Goal: Information Seeking & Learning: Check status

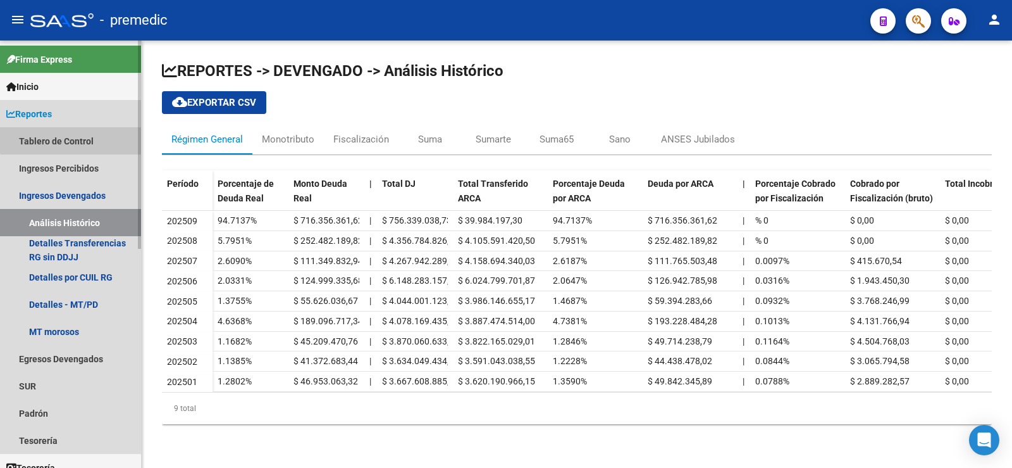
click at [74, 139] on link "Tablero de Control" at bounding box center [70, 140] width 141 height 27
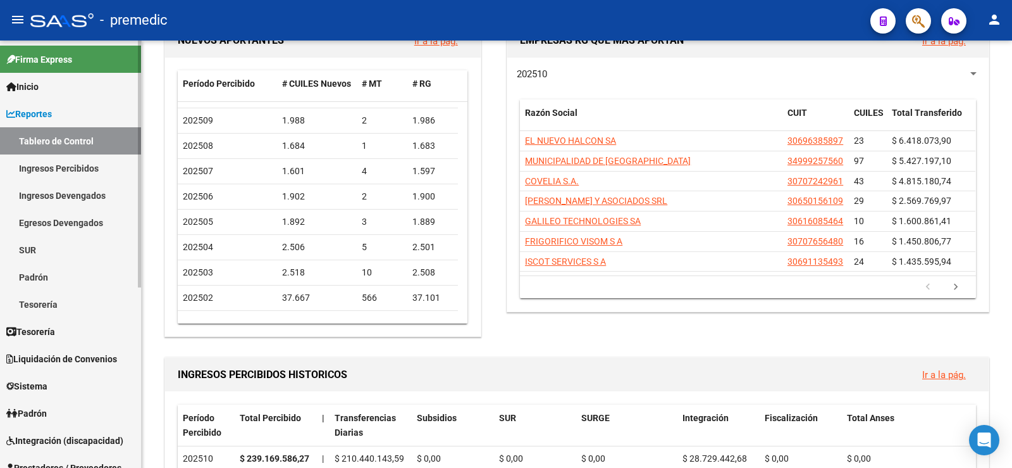
scroll to position [190, 0]
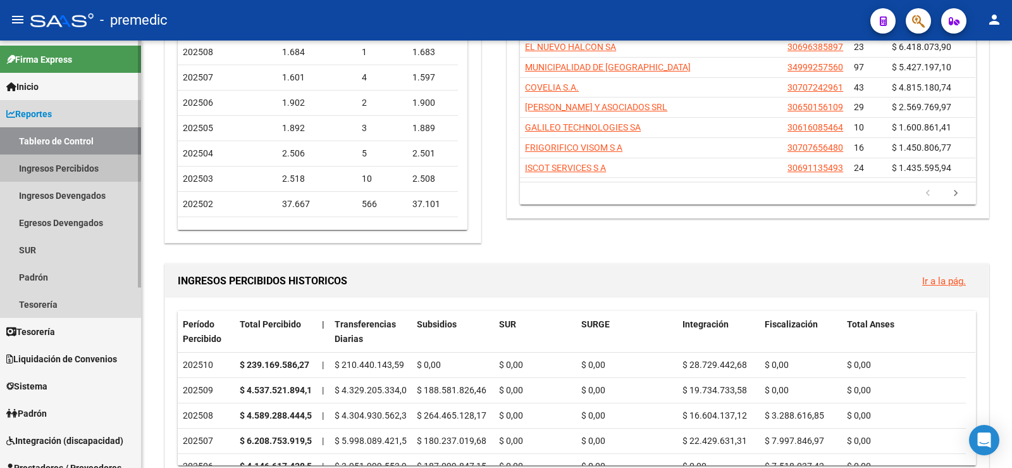
click at [39, 164] on link "Ingresos Percibidos" at bounding box center [70, 167] width 141 height 27
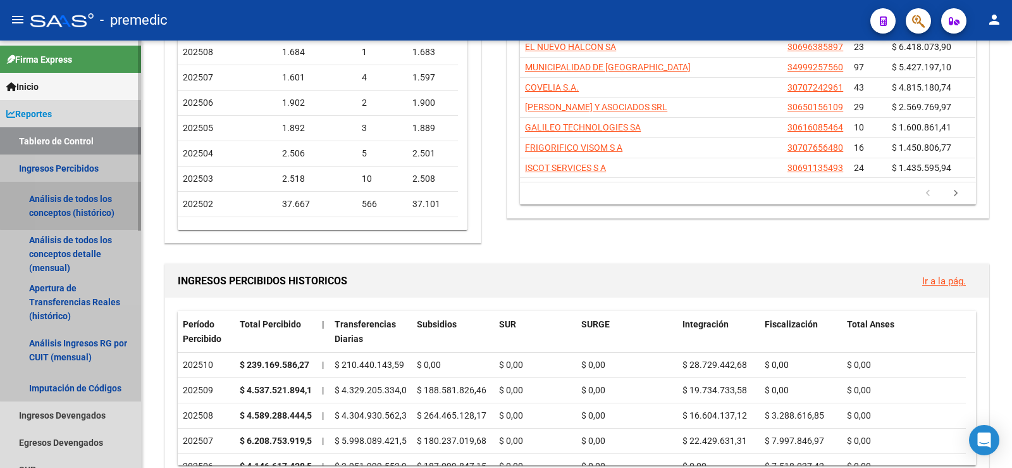
click at [94, 202] on link "Análisis de todos los conceptos (histórico)" at bounding box center [70, 206] width 141 height 48
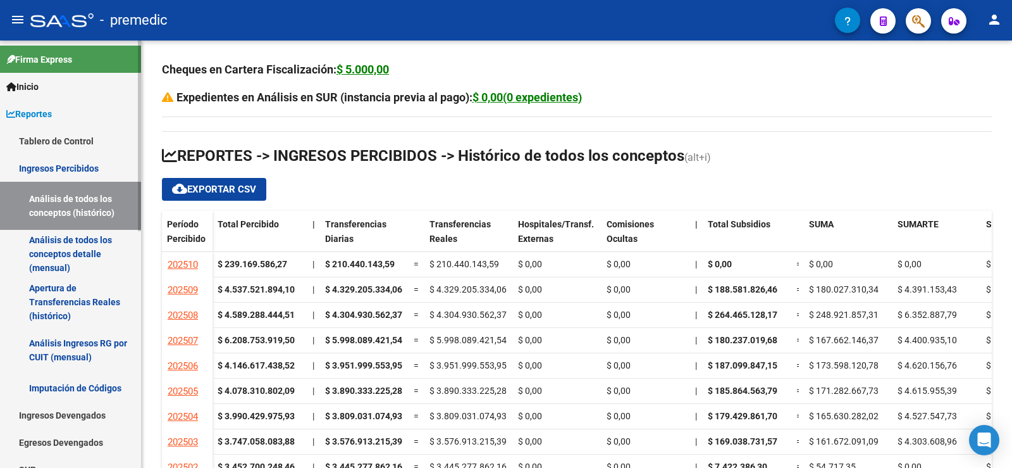
click at [68, 242] on link "Análisis de todos los conceptos detalle (mensual)" at bounding box center [70, 254] width 141 height 48
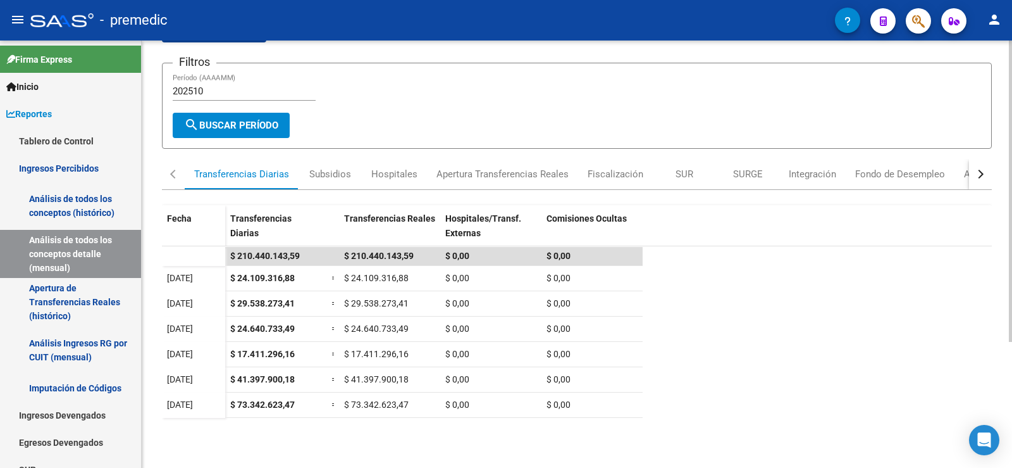
scroll to position [52, 0]
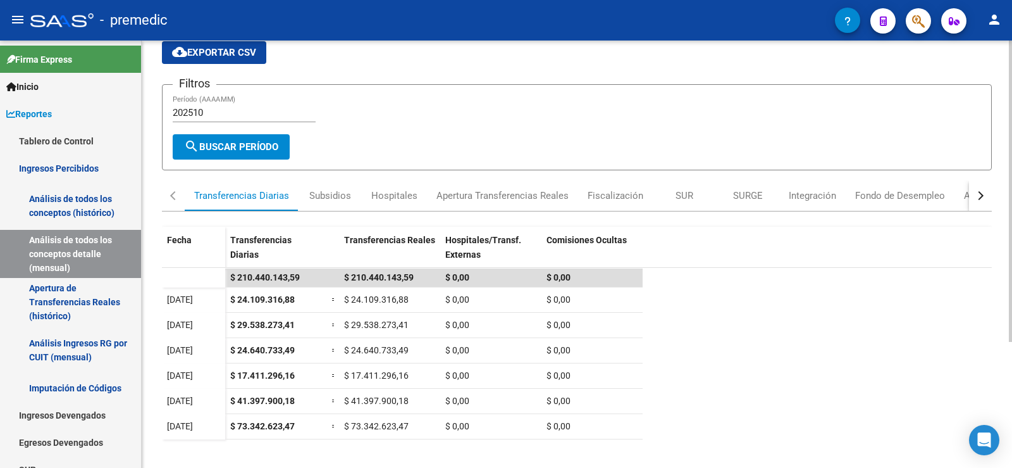
click at [220, 112] on input "202510" at bounding box center [244, 112] width 143 height 11
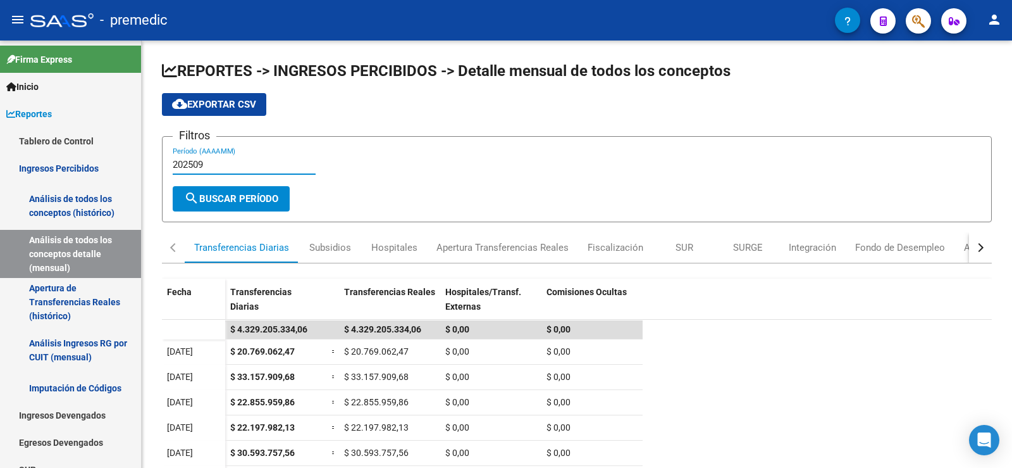
type input "202509"
